Goal: Transaction & Acquisition: Purchase product/service

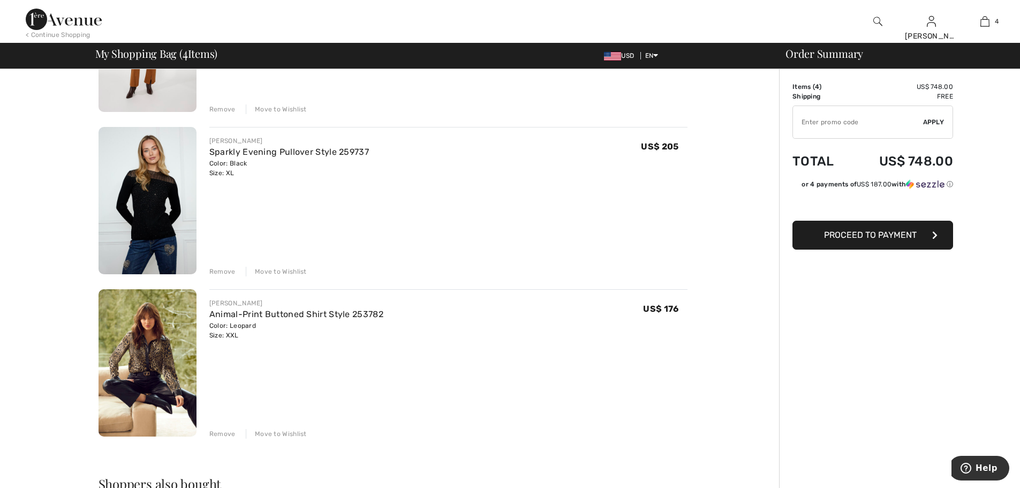
scroll to position [353, 0]
click at [227, 275] on div "Remove" at bounding box center [222, 273] width 26 height 10
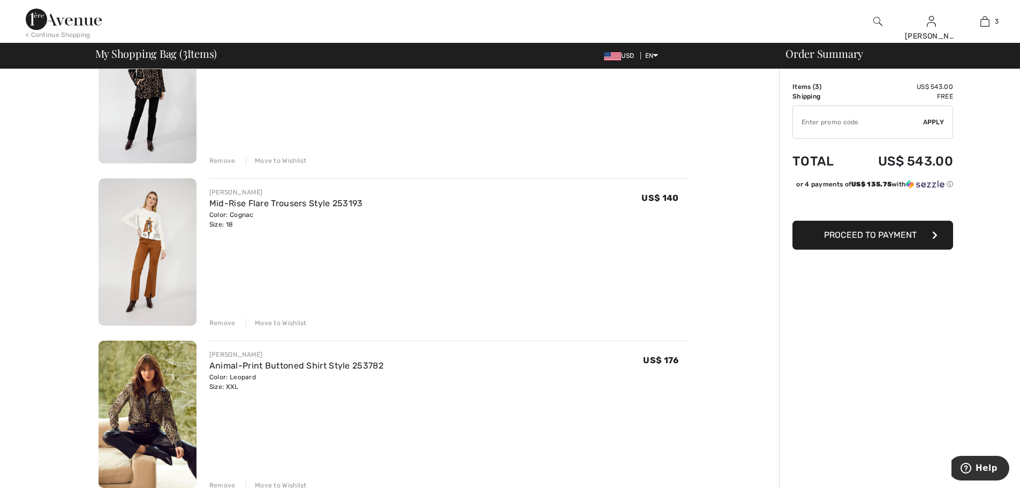
scroll to position [135, 0]
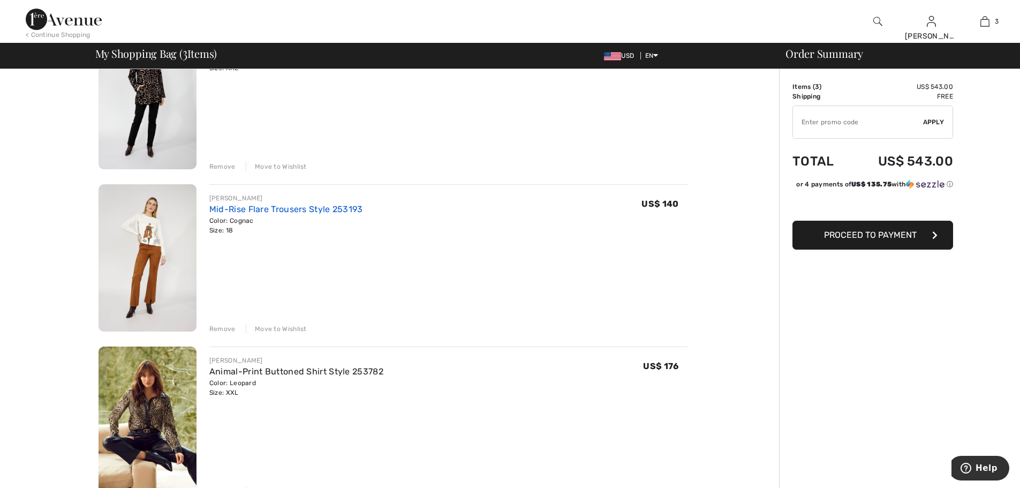
click at [247, 208] on link "Mid-Rise Flare Trousers Style 253193" at bounding box center [286, 209] width 154 height 10
click at [165, 257] on img at bounding box center [148, 257] width 98 height 147
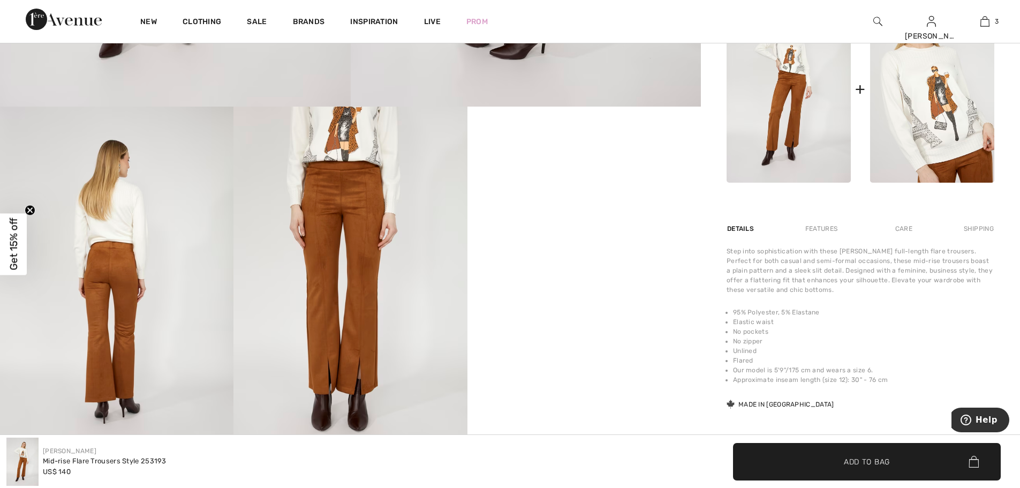
scroll to position [506, 0]
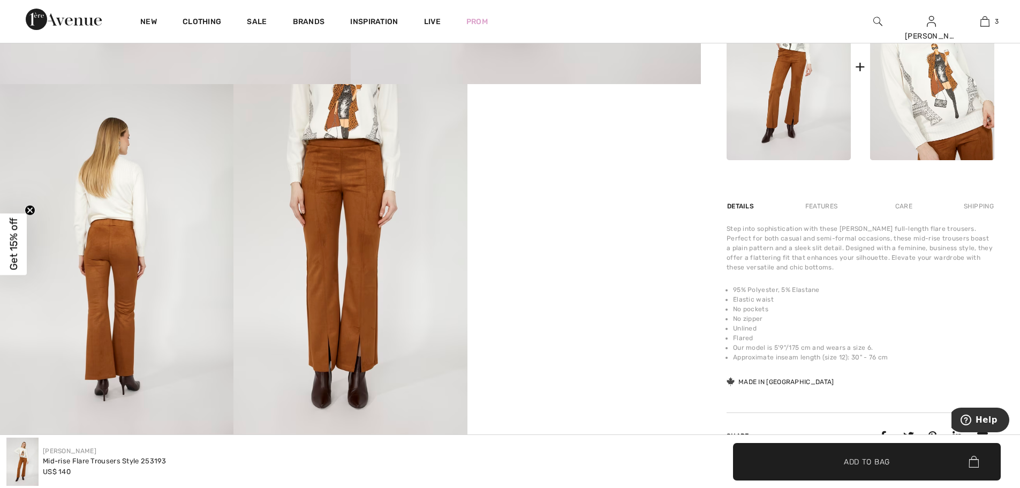
click at [822, 204] on div "Features" at bounding box center [821, 206] width 50 height 19
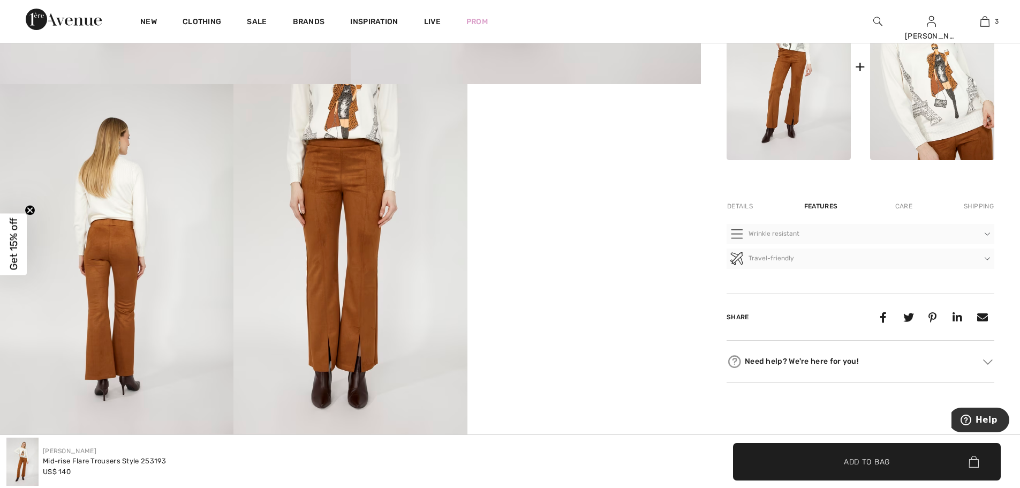
click at [744, 206] on div "Details" at bounding box center [741, 206] width 29 height 19
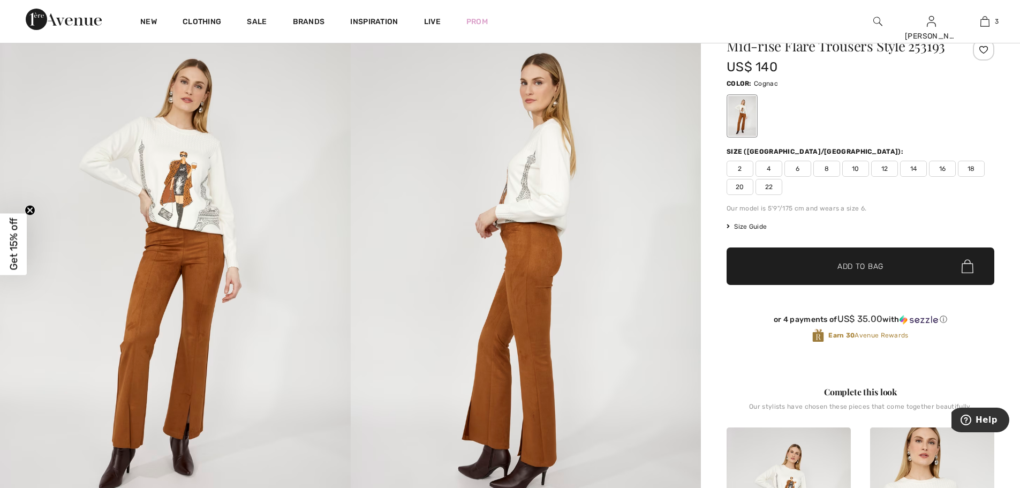
scroll to position [45, 0]
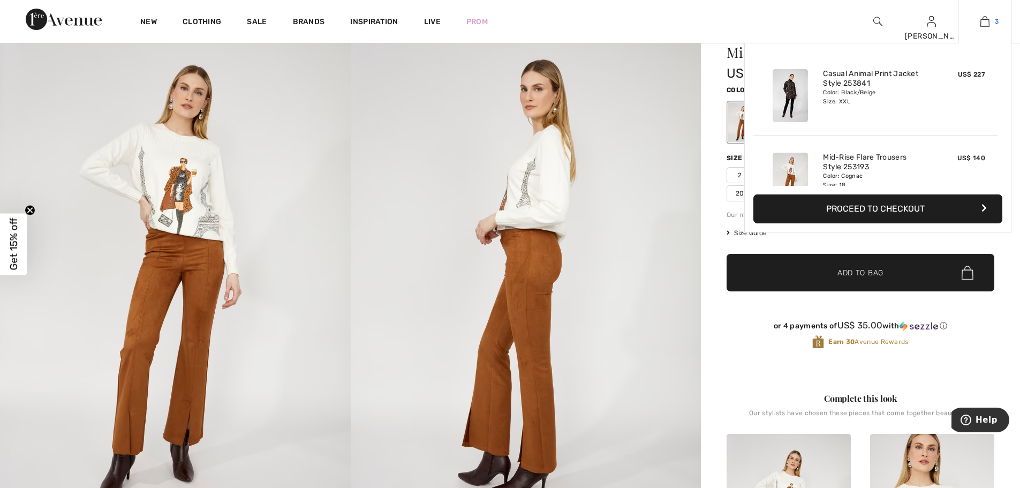
click at [985, 18] on img at bounding box center [985, 21] width 9 height 13
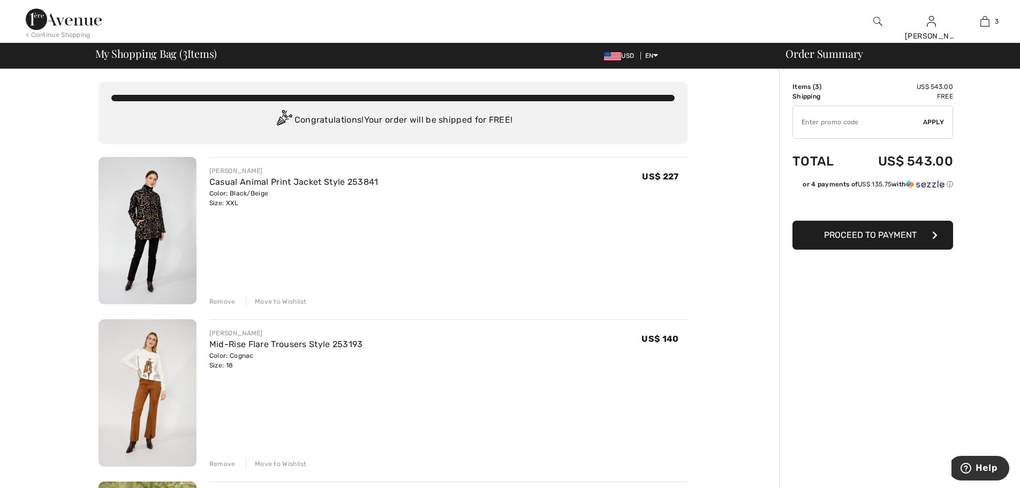
click at [228, 463] on div "Remove" at bounding box center [222, 464] width 26 height 10
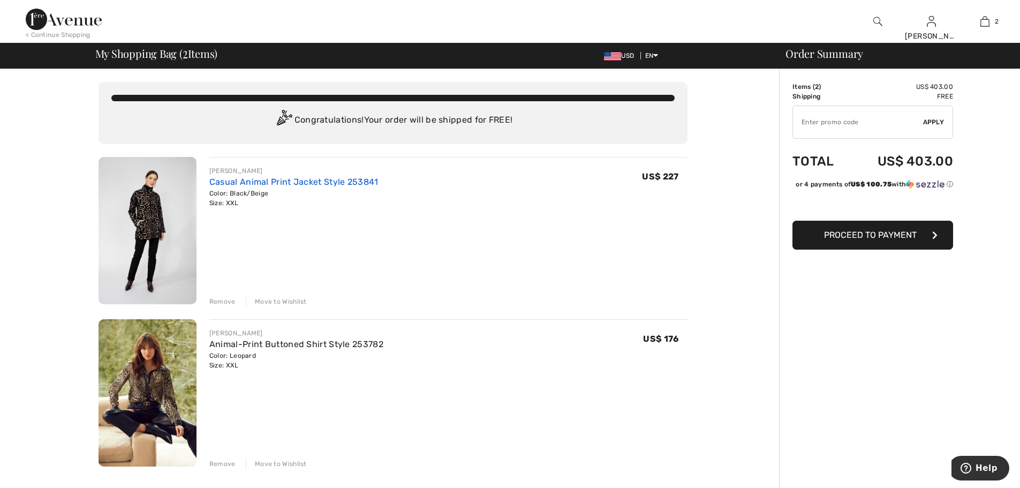
click at [241, 184] on link "Casual Animal Print Jacket Style 253841" at bounding box center [293, 182] width 169 height 10
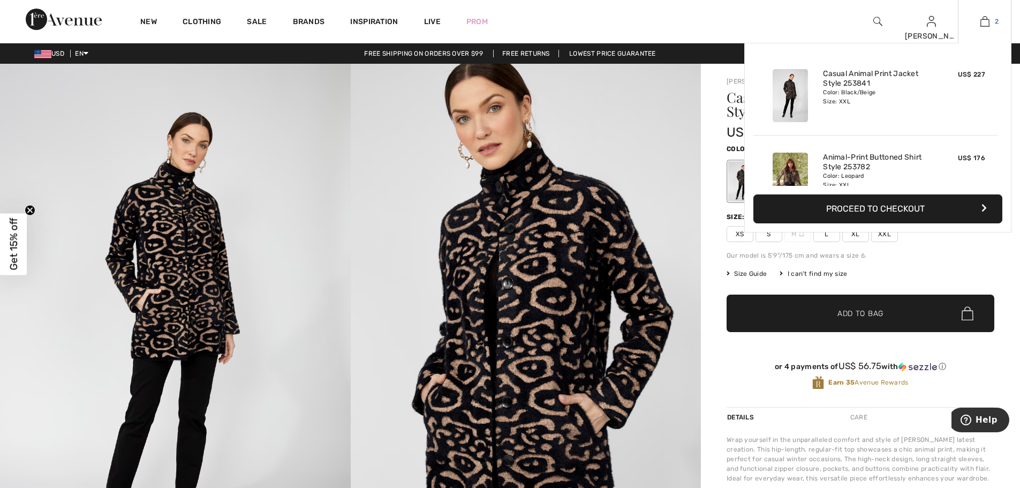
click at [991, 18] on link "2" at bounding box center [985, 21] width 52 height 13
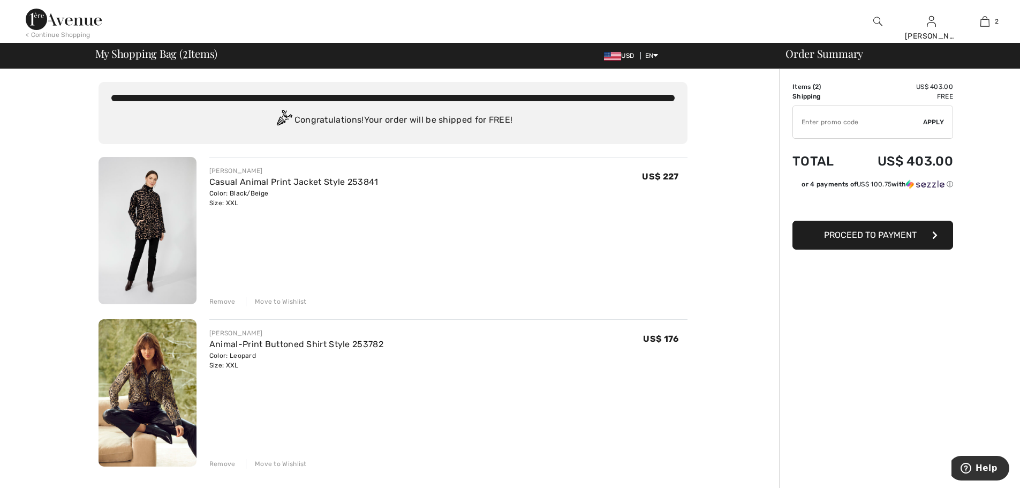
click at [286, 298] on div "Move to Wishlist" at bounding box center [276, 302] width 61 height 10
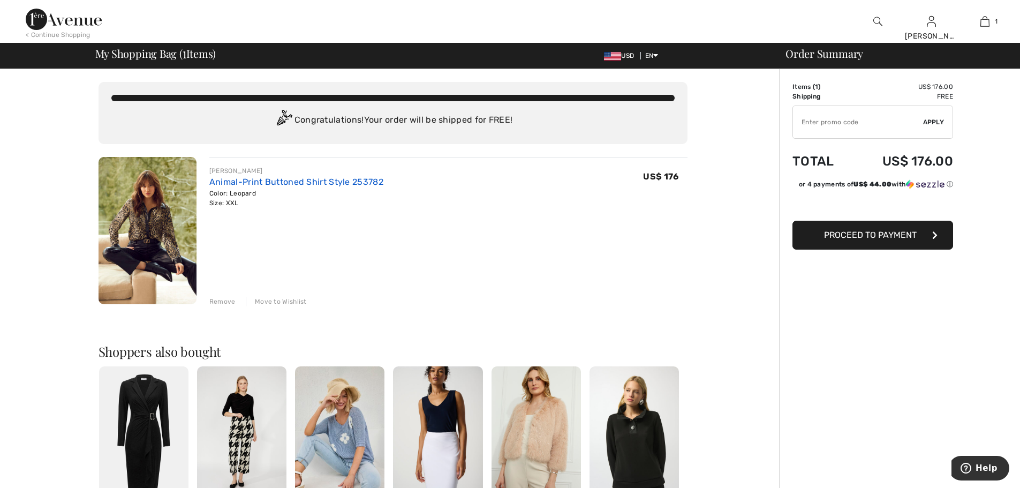
click at [237, 180] on link "Animal-Print Buttoned Shirt Style 253782" at bounding box center [296, 182] width 174 height 10
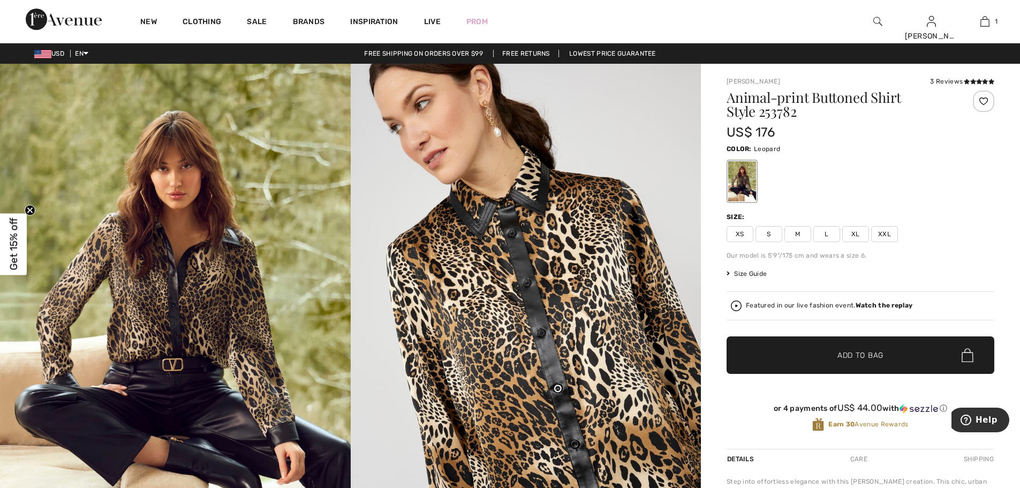
click at [755, 273] on span "Size Guide" at bounding box center [747, 274] width 40 height 10
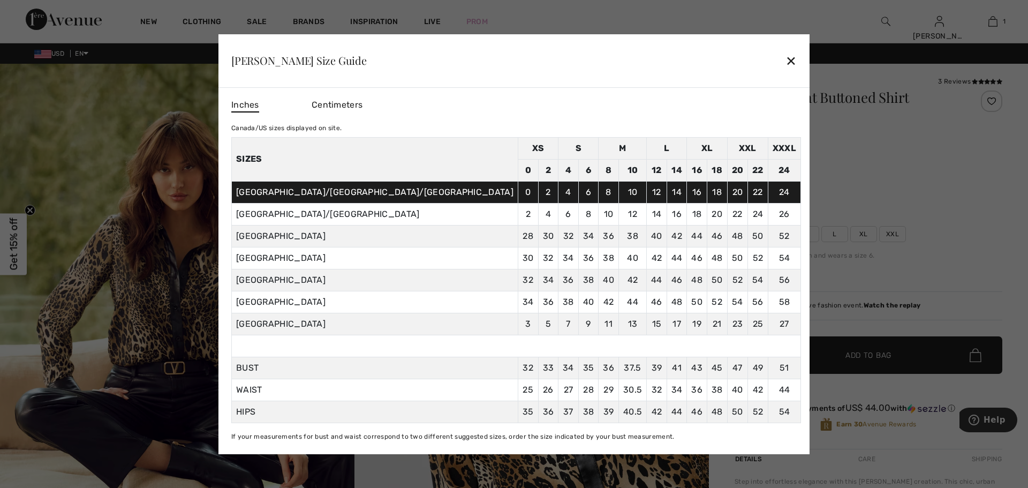
click at [734, 59] on div "[PERSON_NAME] Size Guide ✕" at bounding box center [514, 61] width 591 height 54
click at [786, 61] on div "✕" at bounding box center [791, 60] width 11 height 22
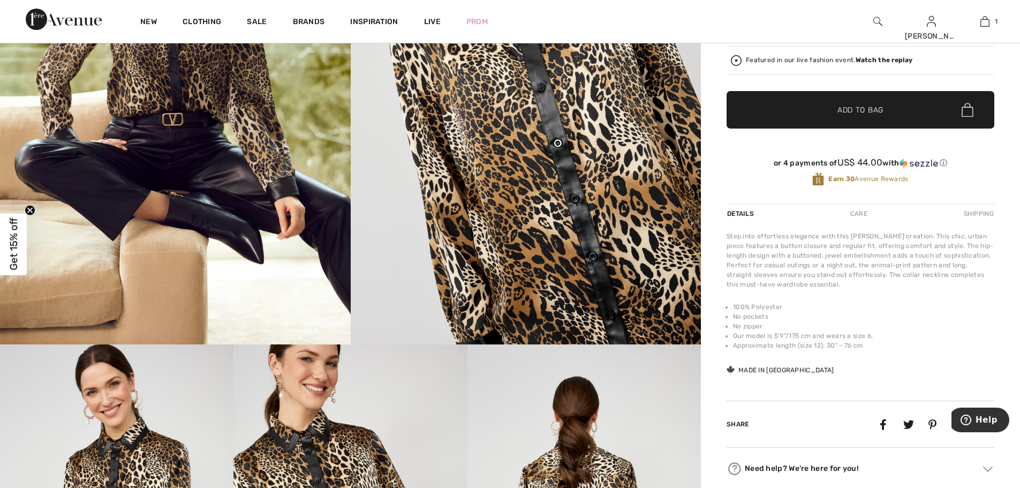
scroll to position [242, 0]
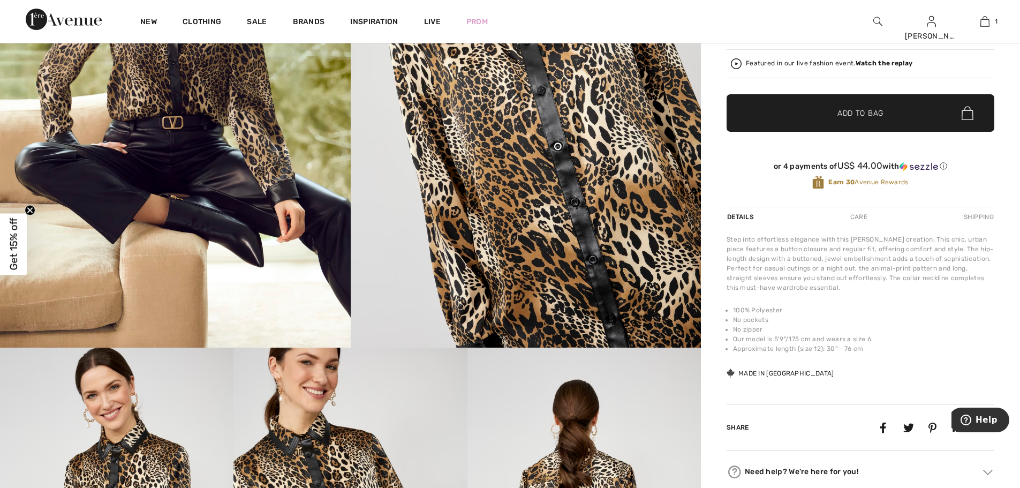
click at [859, 215] on div "Care" at bounding box center [858, 216] width 35 height 19
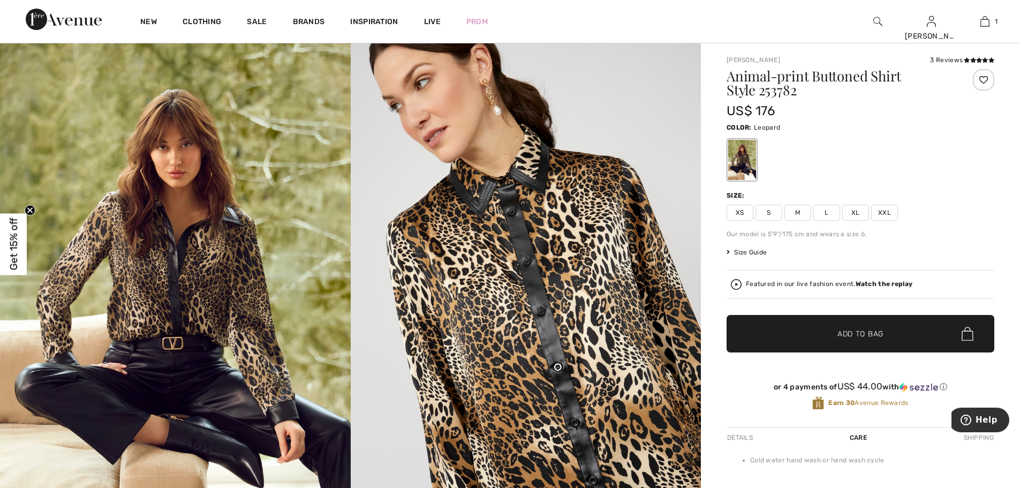
scroll to position [18, 0]
